Goal: Check status: Check status

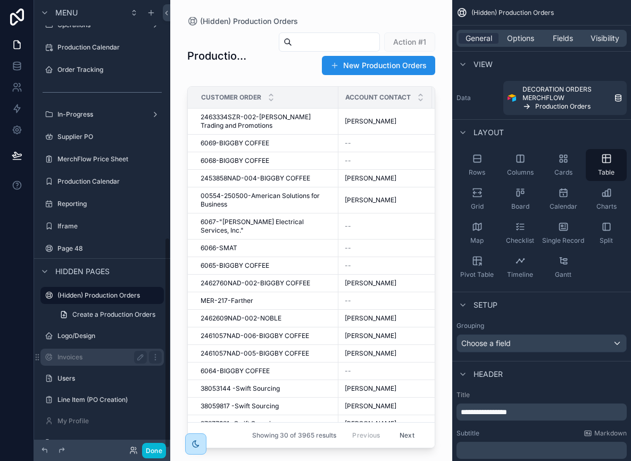
scroll to position [502, 0]
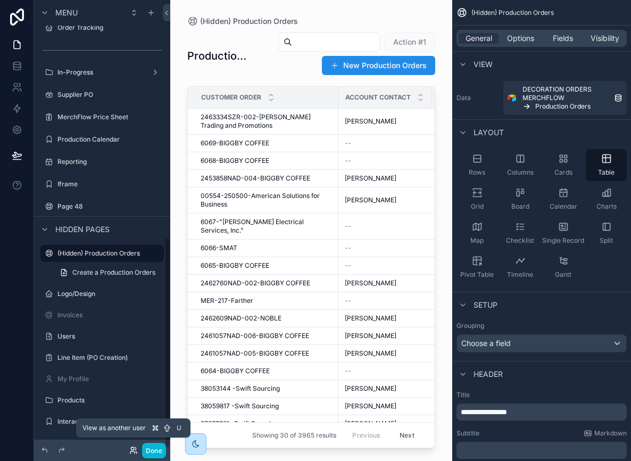
click at [132, 450] on icon at bounding box center [133, 450] width 9 height 9
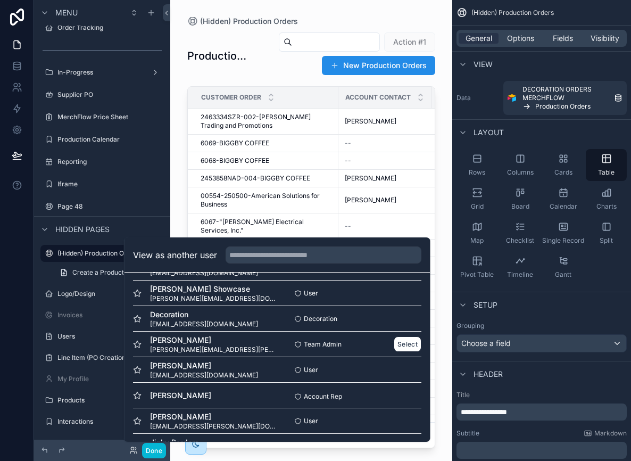
scroll to position [805, 0]
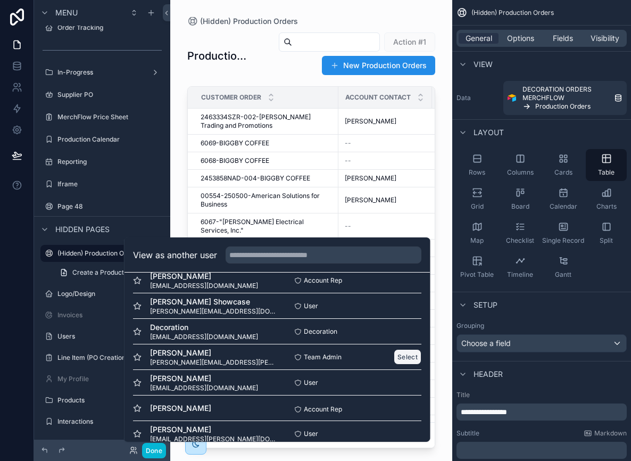
click at [414, 358] on button "Select" at bounding box center [408, 356] width 28 height 15
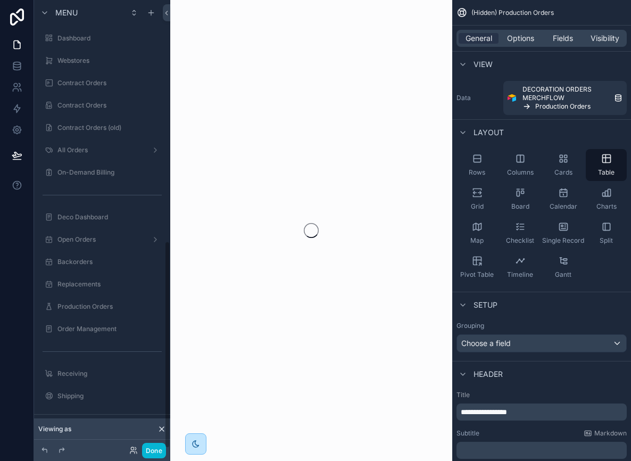
scroll to position [519, 0]
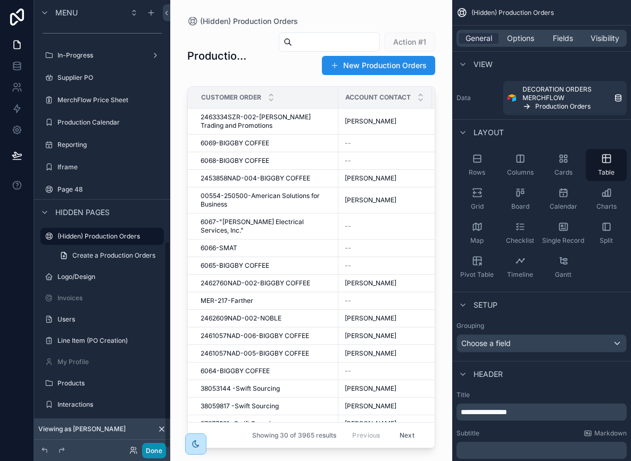
click at [156, 447] on button "Done" at bounding box center [154, 449] width 24 height 15
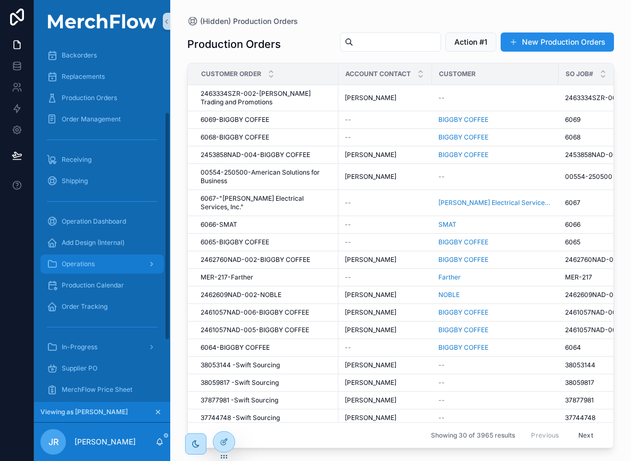
scroll to position [114, 0]
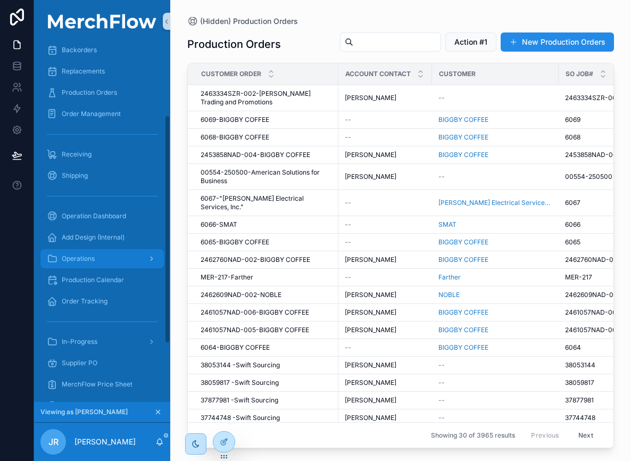
click at [152, 256] on icon "scrollable content" at bounding box center [151, 258] width 7 height 7
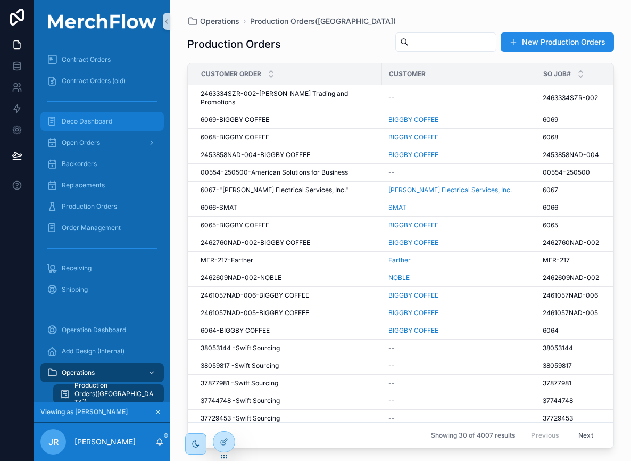
click at [88, 124] on span "Deco Dashboard" at bounding box center [87, 121] width 51 height 9
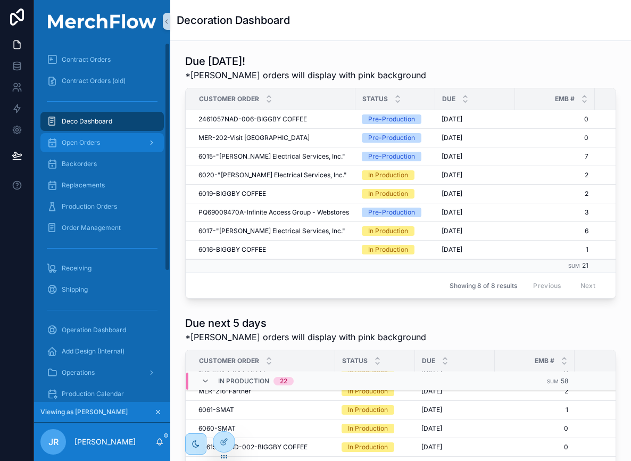
click at [91, 145] on span "Open Orders" at bounding box center [81, 142] width 38 height 9
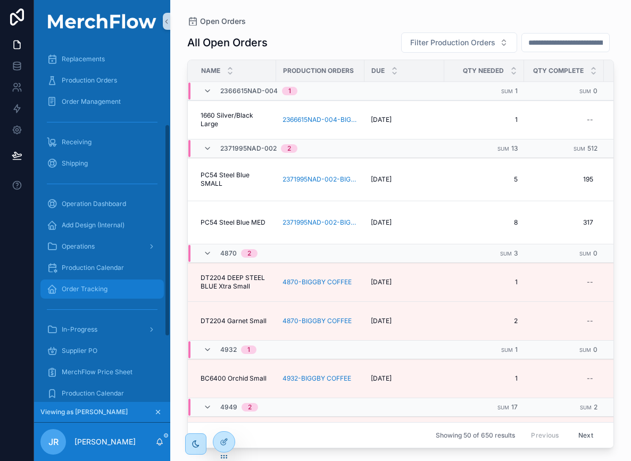
scroll to position [179, 0]
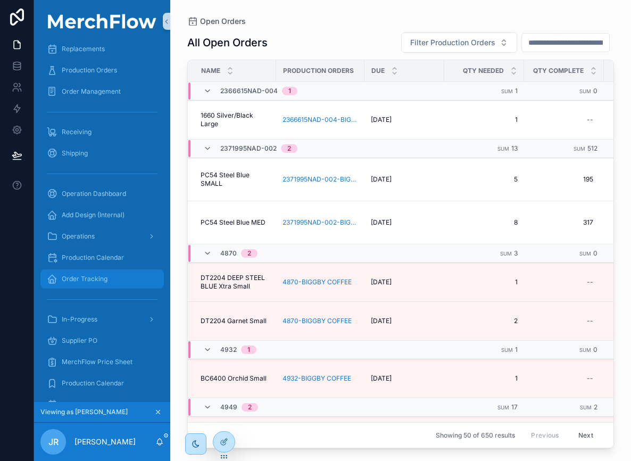
click at [93, 273] on div "Order Tracking" at bounding box center [102, 278] width 111 height 17
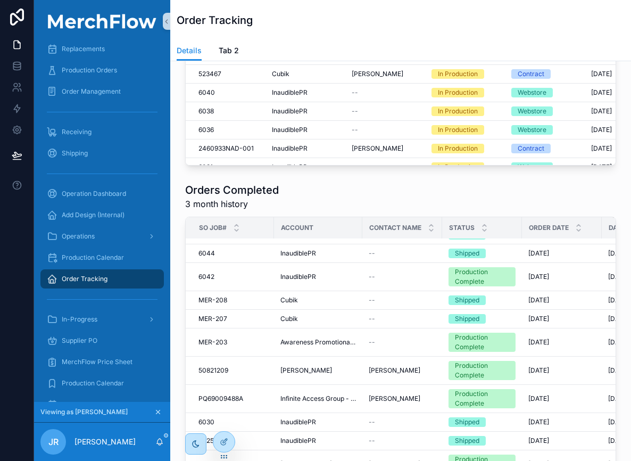
scroll to position [118, 0]
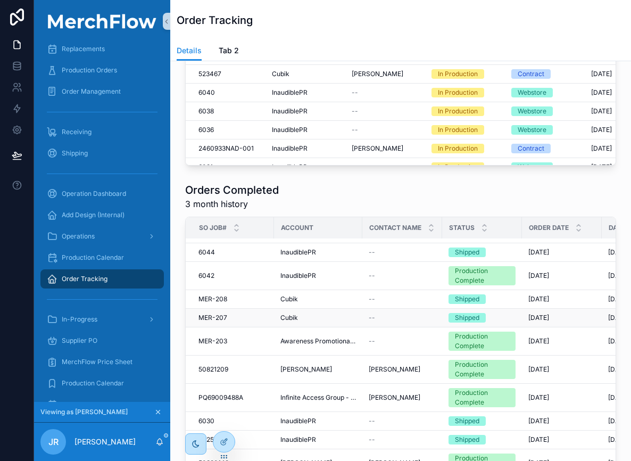
click at [297, 316] on div "Cubik" at bounding box center [318, 317] width 76 height 9
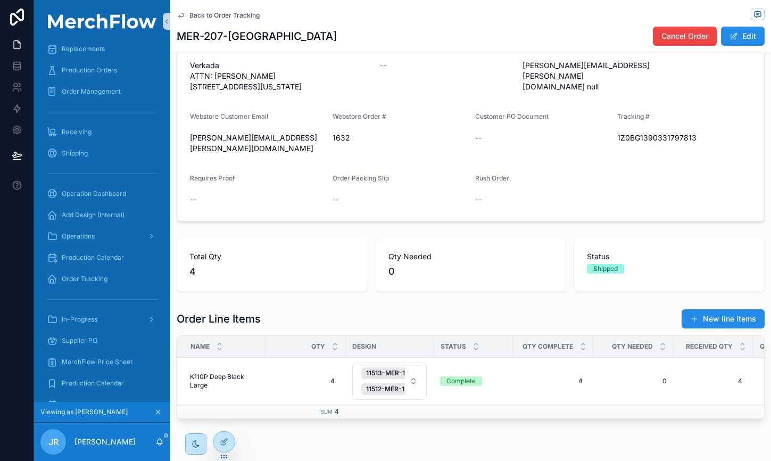
scroll to position [135, 0]
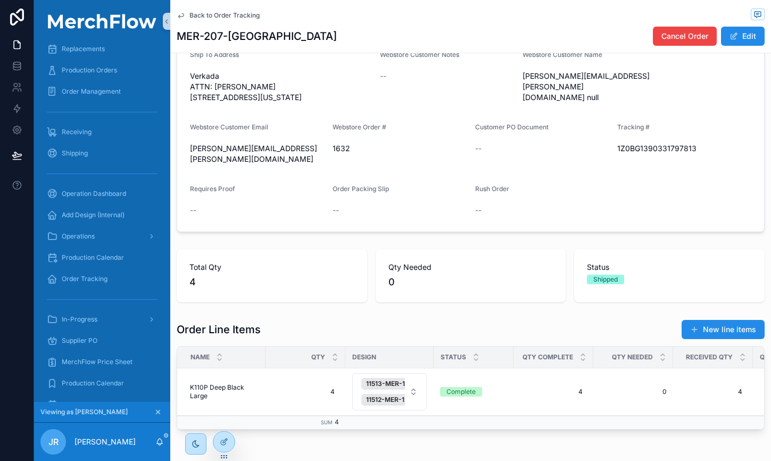
click at [630, 154] on span "1Z0BG1390331797813" at bounding box center [684, 148] width 134 height 11
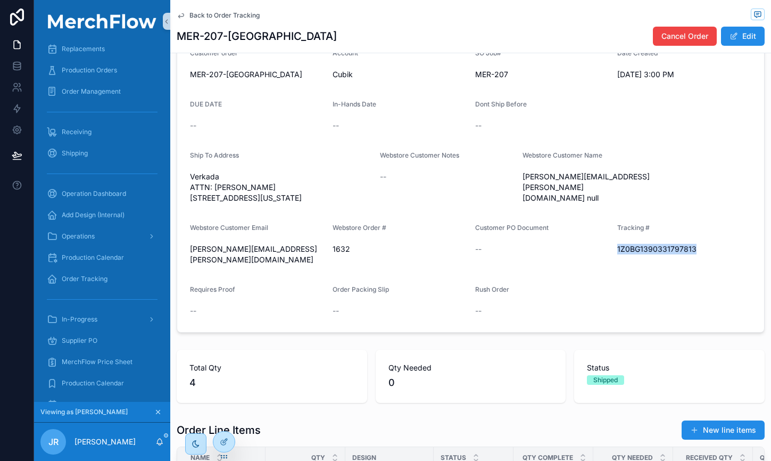
scroll to position [46, 0]
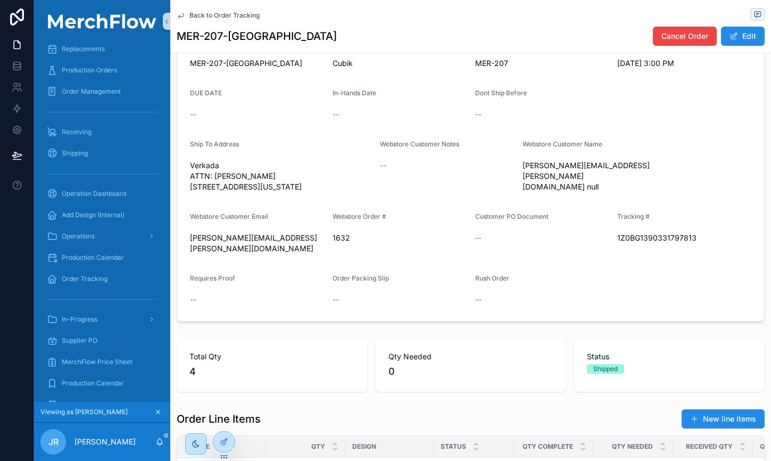
click at [626, 243] on span "1Z0BG1390331797813" at bounding box center [684, 237] width 134 height 11
copy span "1Z0BG1390331797813"
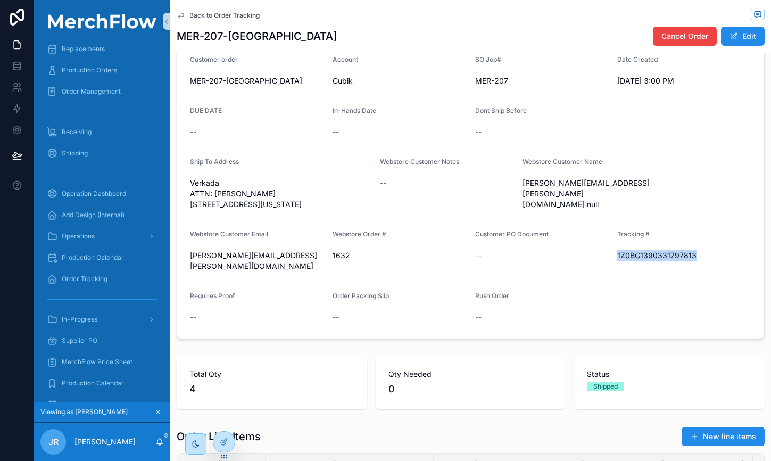
scroll to position [34, 0]
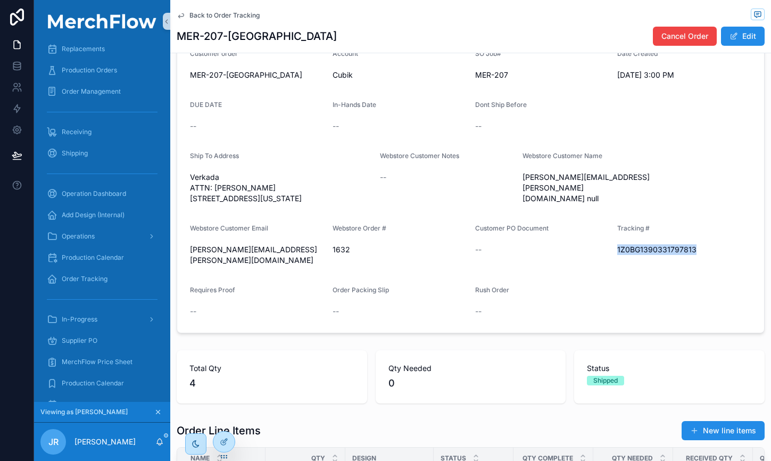
click at [182, 16] on icon "scrollable content" at bounding box center [180, 15] width 5 height 4
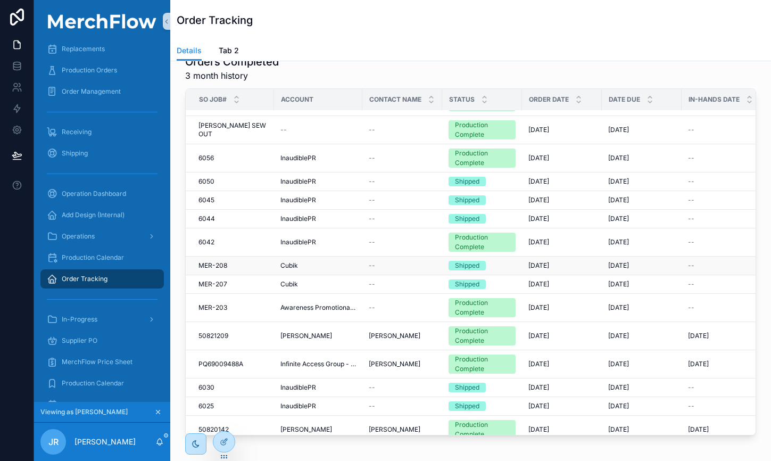
scroll to position [23, 0]
click at [289, 286] on span "Cubik" at bounding box center [289, 283] width 18 height 9
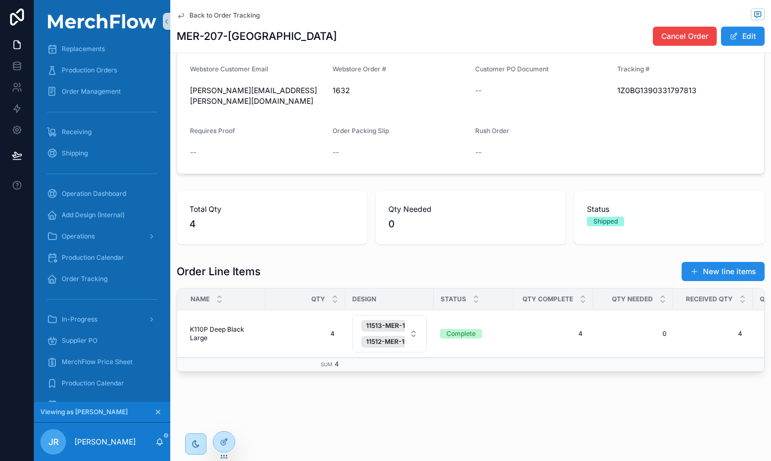
scroll to position [214, 0]
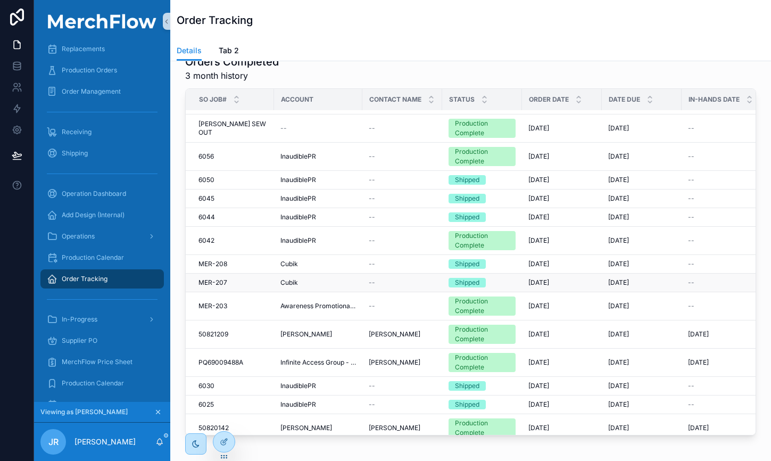
scroll to position [25, 0]
click at [280, 265] on span "Cubik" at bounding box center [289, 263] width 18 height 9
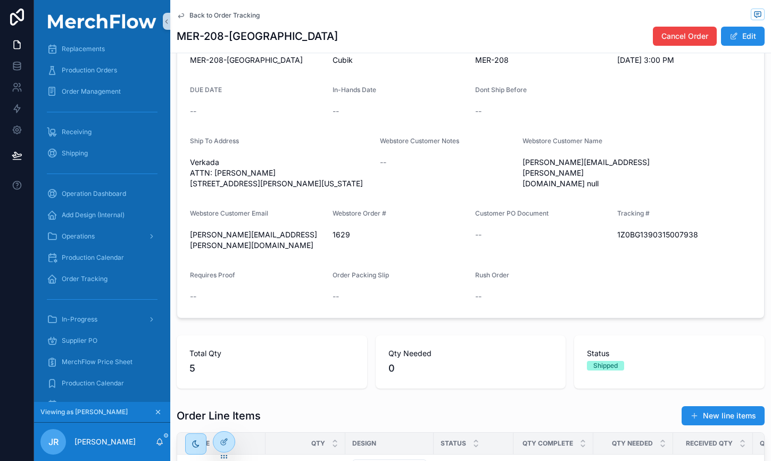
scroll to position [54, 0]
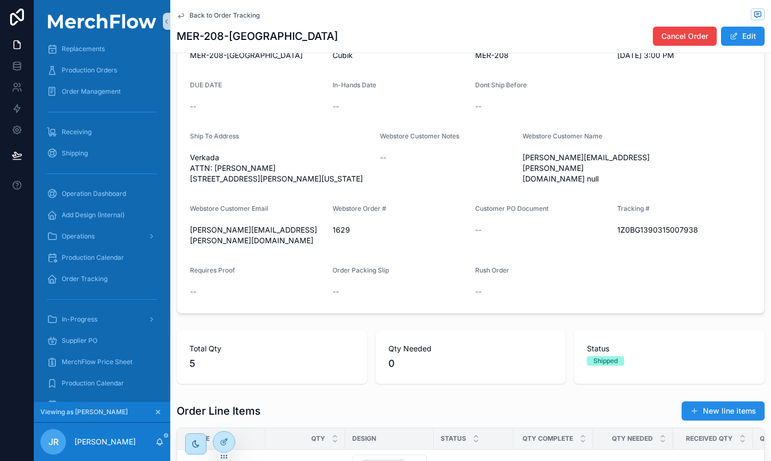
click at [630, 235] on span "1Z0BG1390315007938" at bounding box center [684, 229] width 134 height 11
copy span "1Z0BG1390315007938"
click at [630, 235] on span "1Z0BG1390315007938" at bounding box center [684, 229] width 134 height 11
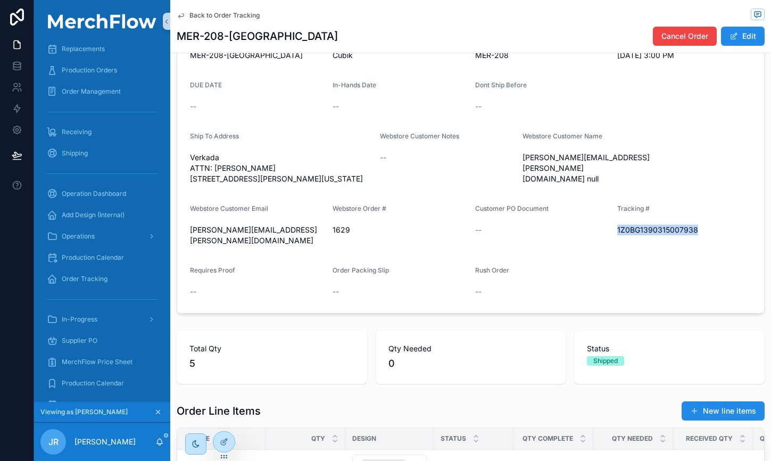
copy span "1Z0BG1390315007938"
